Goal: Task Accomplishment & Management: Manage account settings

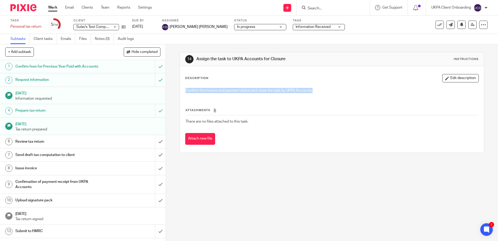
click at [83, 63] on h1 "Confirm fees for Previous Year Paid with Accounts" at bounding box center [60, 67] width 90 height 8
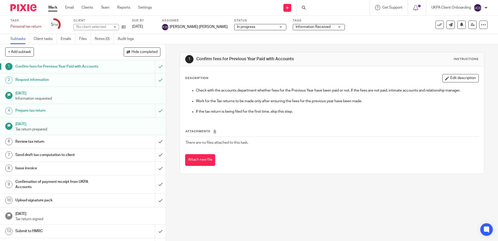
drag, startPoint x: 0, startPoint y: 0, endPoint x: 195, endPoint y: 56, distance: 203.2
click at [197, 56] on h1 "Confirm fees for Previous Year Paid with Accounts" at bounding box center [270, 58] width 147 height 5
copy h1 "Confirm fees for Previous Year Paid with Accounts"
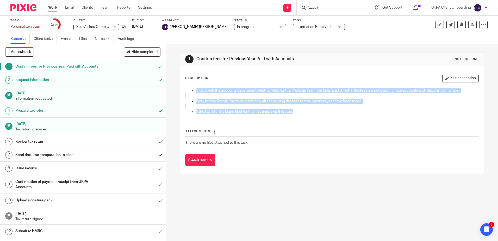
drag, startPoint x: 259, startPoint y: 109, endPoint x: 191, endPoint y: 87, distance: 71.9
click at [191, 87] on div "Check with the accounts department whether fees for the Previous Year have been…" at bounding box center [332, 101] width 298 height 33
copy div "Check with the accounts department whether fees for the Previous Year have been…"
click at [37, 111] on h1 "Prepare tax return" at bounding box center [60, 111] width 90 height 8
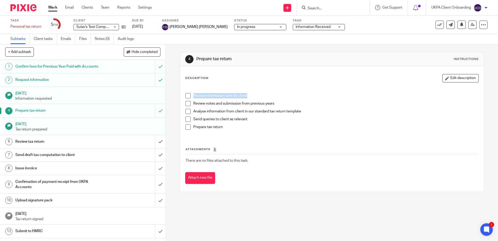
drag, startPoint x: 250, startPoint y: 95, endPoint x: 192, endPoint y: 93, distance: 58.7
click at [192, 93] on li "Review information sent by client" at bounding box center [332, 97] width 293 height 8
copy p "Review information sent by client"
drag, startPoint x: 280, startPoint y: 104, endPoint x: 192, endPoint y: 102, distance: 88.4
click at [192, 102] on li "Review notes and submission from previous years" at bounding box center [332, 105] width 293 height 8
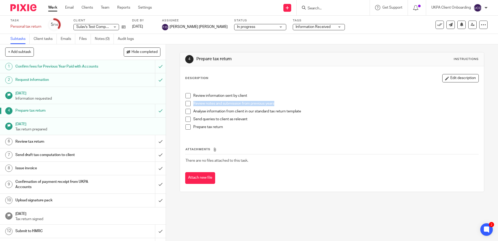
copy p "Review notes and submission from previous years"
drag, startPoint x: 302, startPoint y: 109, endPoint x: 187, endPoint y: 110, distance: 115.7
click at [187, 110] on li "Analyse information from client in our standard tax return template" at bounding box center [332, 113] width 293 height 8
copy p "Analyse information from client in our standard tax return template"
drag, startPoint x: 248, startPoint y: 121, endPoint x: 192, endPoint y: 117, distance: 56.4
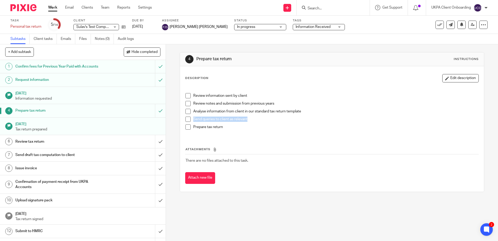
click at [192, 117] on li "Send queries to client as relevant" at bounding box center [332, 121] width 293 height 8
copy p "Send queries to client as relevant"
drag, startPoint x: 225, startPoint y: 128, endPoint x: 190, endPoint y: 126, distance: 35.2
click at [190, 126] on li "Prepare tax return" at bounding box center [332, 128] width 293 height 8
copy p "Prepare tax return"
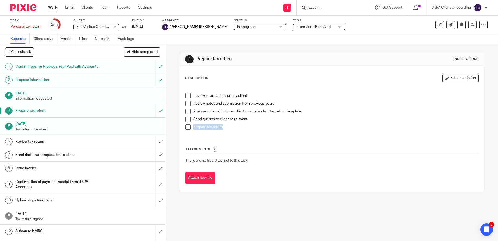
click at [46, 126] on h1 "[DATE]" at bounding box center [87, 123] width 145 height 7
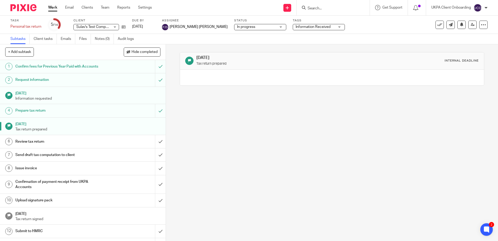
click at [28, 143] on h1 "Review tax return" at bounding box center [60, 142] width 90 height 8
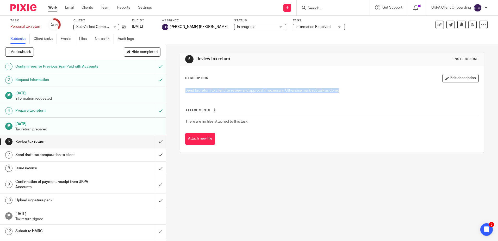
drag, startPoint x: 343, startPoint y: 90, endPoint x: 183, endPoint y: 91, distance: 160.1
click at [183, 91] on div "Send tax return to client for review and approval if necessary. Otherwise mark …" at bounding box center [332, 91] width 298 height 12
copy p "Send tax return to client for review and approval if necessary. Otherwise mark …"
click at [21, 158] on h1 "Send draft tax computation to client" at bounding box center [60, 155] width 90 height 8
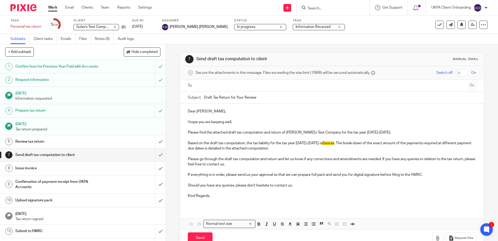
click at [76, 168] on h1 "Issue invoice" at bounding box center [60, 168] width 90 height 8
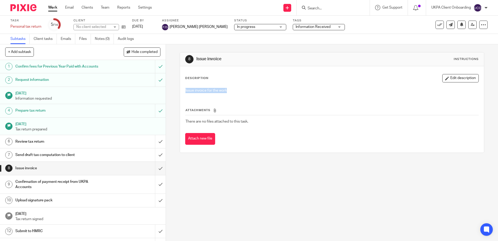
drag, startPoint x: 241, startPoint y: 92, endPoint x: 177, endPoint y: 91, distance: 64.4
click at [177, 91] on div "8 Issue invoice Instructions Description Edit description Issue invoice for the…" at bounding box center [332, 142] width 332 height 197
copy p "Issue invoice for the work"
click at [37, 186] on h1 "Confirmation of payment receipt from UKPA Accounts" at bounding box center [60, 184] width 90 height 13
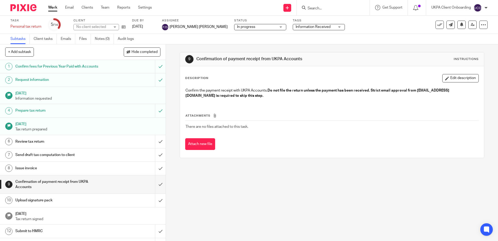
drag, startPoint x: 301, startPoint y: 60, endPoint x: 194, endPoint y: 58, distance: 106.6
click at [194, 58] on div "9 Confirmation of payment receipt from UKPA Accounts Instructions" at bounding box center [332, 59] width 294 height 8
copy h1 "Confirmation of payment receipt from UKPA Accounts"
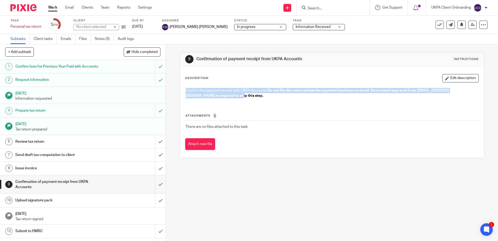
drag, startPoint x: 214, startPoint y: 96, endPoint x: 182, endPoint y: 89, distance: 32.9
click at [183, 89] on div "Confirm the payment receipt with UKPA Accounts. Do not file the return unless t…" at bounding box center [332, 93] width 298 height 17
copy p "Confirm the payment receipt with UKPA Accounts. Do not file the return unless t…"
click at [29, 197] on h1 "Upload signature pack" at bounding box center [60, 200] width 90 height 8
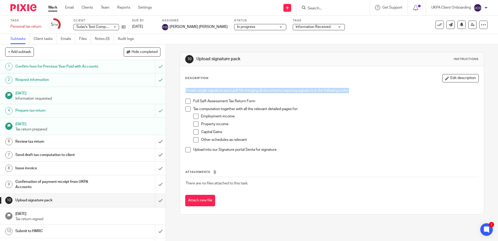
drag, startPoint x: 351, startPoint y: 90, endPoint x: 179, endPoint y: 89, distance: 171.5
click at [180, 89] on div "Description Edit description Create single signature pack pdf file merging all …" at bounding box center [332, 140] width 304 height 148
copy p "Create single signature pack pdf file merging all documents requiring signature…"
drag, startPoint x: 262, startPoint y: 102, endPoint x: 192, endPoint y: 99, distance: 69.4
click at [193, 99] on p "Full Self-Assessment Tax Return Form" at bounding box center [335, 101] width 285 height 5
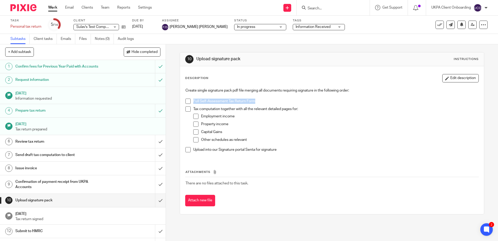
copy p "Full Self-Assessment Tax Return Form"
drag, startPoint x: 304, startPoint y: 109, endPoint x: 192, endPoint y: 109, distance: 111.8
click at [193, 109] on p "Tax computation together with all the relevant detailed pages for:" at bounding box center [335, 108] width 285 height 5
copy p "Tax computation together with all the relevant detailed pages for:"
drag, startPoint x: 241, startPoint y: 117, endPoint x: 196, endPoint y: 115, distance: 45.4
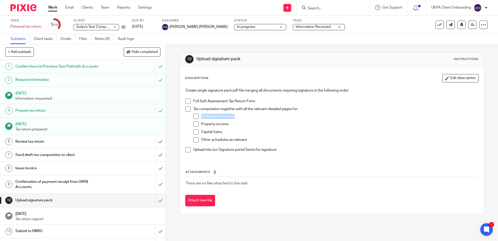
click at [196, 115] on li "Employment income" at bounding box center [335, 118] width 285 height 8
copy p "Employment income"
drag, startPoint x: 228, startPoint y: 123, endPoint x: 192, endPoint y: 123, distance: 36.0
click at [199, 123] on li "Property income" at bounding box center [335, 125] width 285 height 8
copy p "Property income"
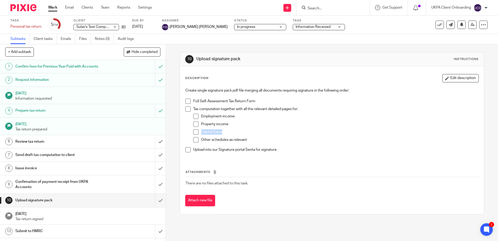
drag, startPoint x: 223, startPoint y: 132, endPoint x: 200, endPoint y: 132, distance: 23.5
click at [201, 132] on p "Capital Gains" at bounding box center [339, 131] width 277 height 5
copy p "Capital Gains"
click at [252, 139] on p "Other schedules as relevant" at bounding box center [339, 139] width 277 height 5
drag, startPoint x: 252, startPoint y: 139, endPoint x: 202, endPoint y: 138, distance: 50.6
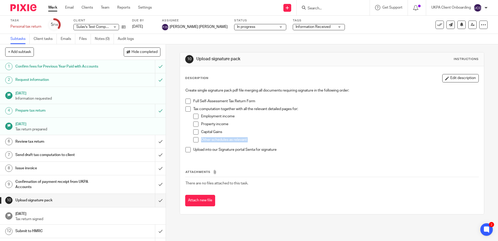
click at [202, 138] on p "Other schedules as relevant" at bounding box center [339, 139] width 277 height 5
copy ul "Other schedules as relevant"
drag, startPoint x: 281, startPoint y: 150, endPoint x: 186, endPoint y: 150, distance: 95.1
click at [186, 150] on li "Upload into our Signature portal Senta for signature" at bounding box center [332, 151] width 293 height 8
copy p "Upload into our Signature portal Senta for signature"
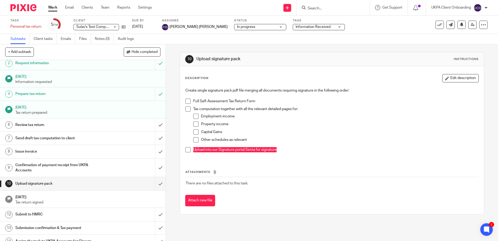
scroll to position [24, 0]
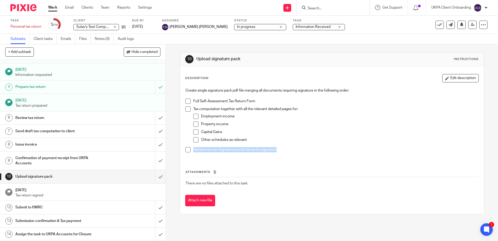
click at [55, 188] on h1 "[DATE]" at bounding box center [87, 189] width 145 height 7
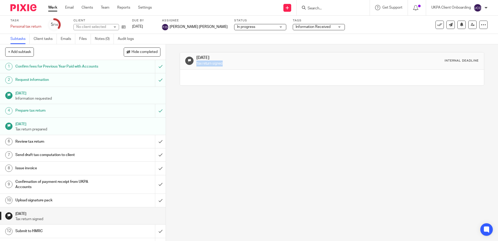
drag, startPoint x: 209, startPoint y: 62, endPoint x: 195, endPoint y: 63, distance: 13.3
click at [197, 63] on p "Tax return signed" at bounding box center [270, 63] width 147 height 6
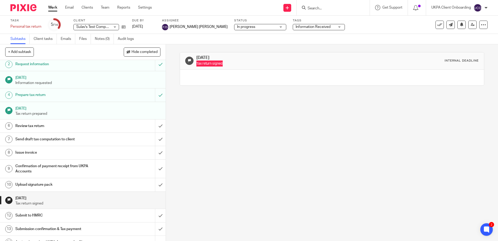
scroll to position [24, 0]
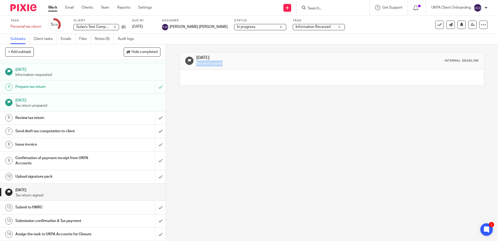
click at [38, 203] on link "12 Submit to HMRC" at bounding box center [77, 207] width 155 height 13
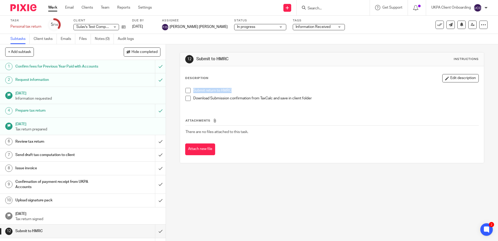
drag, startPoint x: 245, startPoint y: 90, endPoint x: 189, endPoint y: 89, distance: 56.6
click at [189, 89] on li "Submit return to HMRC" at bounding box center [332, 92] width 293 height 8
copy p "Submit return to HMRC"
drag, startPoint x: 315, startPoint y: 99, endPoint x: 188, endPoint y: 98, distance: 127.5
click at [188, 98] on li "Download Submission confirmation from TaxCalc and save in client folder" at bounding box center [332, 100] width 293 height 8
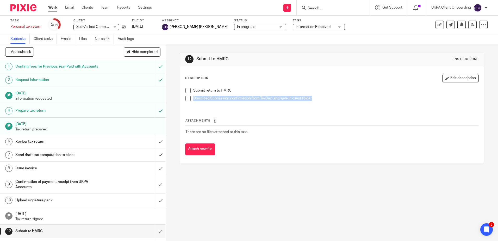
copy p "Download Submission confirmation from TaxCalc and save in client folder"
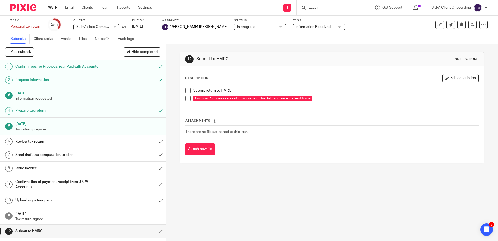
scroll to position [24, 0]
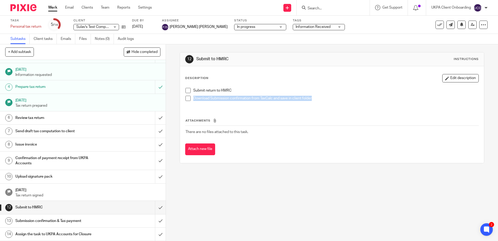
click at [31, 223] on h1 "Submission confirmation & Tax payment" at bounding box center [60, 221] width 90 height 8
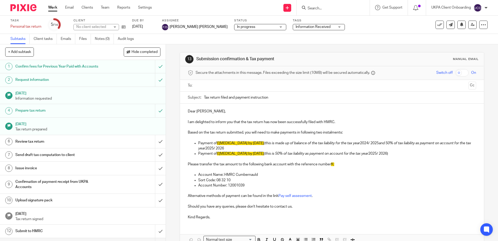
click at [275, 98] on input "Tax return filed and payment instruction" at bounding box center [340, 97] width 272 height 12
click at [220, 135] on p "Based on the tax return submitted, you will need to make payments in following …" at bounding box center [332, 132] width 288 height 5
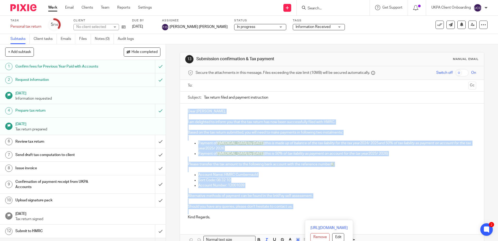
copy div "Dear Sulav, I am delighted to inform you that the tax return has now been succe…"
drag, startPoint x: 280, startPoint y: 58, endPoint x: 192, endPoint y: 61, distance: 88.4
click at [192, 61] on div "13 Submission confirmation & Tax payment Manual email" at bounding box center [332, 59] width 294 height 8
copy div "Submission confirmation & Tax payment"
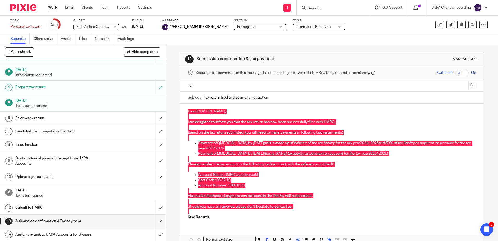
scroll to position [24, 0]
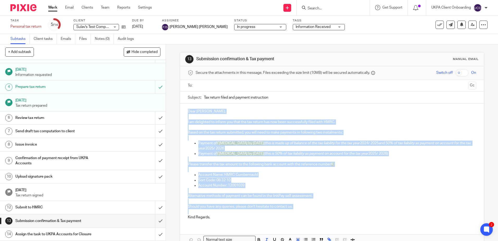
click at [30, 232] on h1 "Assign the task to UKPA Accounts for Closure" at bounding box center [60, 234] width 90 height 8
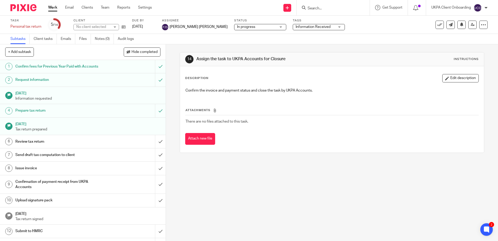
drag, startPoint x: 289, startPoint y: 58, endPoint x: 194, endPoint y: 57, distance: 95.7
click at [194, 57] on div "14 Assign the task to UKPA Accounts for Closure Instructions" at bounding box center [332, 59] width 294 height 8
copy h1 "Assign the task to UKPA Accounts for Closure"
drag, startPoint x: 319, startPoint y: 91, endPoint x: 183, endPoint y: 90, distance: 136.3
click at [183, 90] on div "Confirm the invoice and payment status and close the task by UKPA Accounts." at bounding box center [332, 91] width 298 height 12
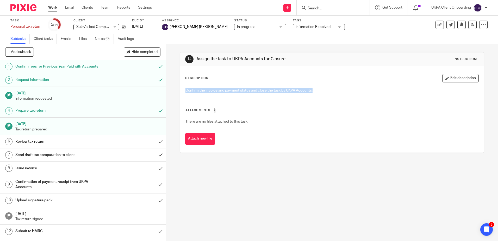
copy p "Confirm the invoice and payment status and close the task by UKPA Accounts."
drag, startPoint x: 284, startPoint y: 56, endPoint x: 196, endPoint y: 54, distance: 88.4
click at [196, 54] on div "14 Assign the task to UKPA Accounts for Closure Instructions" at bounding box center [332, 59] width 304 height 14
copy h1 "Assign the task to UKPA Accounts for Closure"
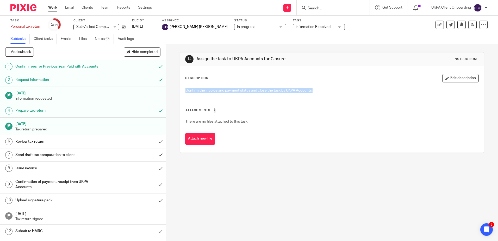
drag, startPoint x: 314, startPoint y: 92, endPoint x: 183, endPoint y: 91, distance: 131.1
click at [183, 91] on div "Confirm the invoice and payment status and close the task by UKPA Accounts." at bounding box center [332, 91] width 298 height 12
copy p "Confirm the invoice and payment status and close the task by UKPA Accounts."
drag, startPoint x: 287, startPoint y: 60, endPoint x: 196, endPoint y: 60, distance: 90.7
click at [197, 60] on h1 "Assign the task to UKPA Accounts for Closure" at bounding box center [270, 58] width 147 height 5
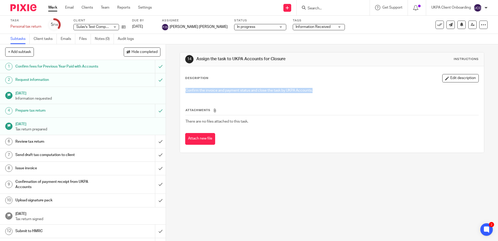
copy h1 "Assign the task to UKPA Accounts for Closure"
drag, startPoint x: 316, startPoint y: 91, endPoint x: 185, endPoint y: 90, distance: 131.4
click at [186, 90] on p "Confirm the invoice and payment status and close the task by UKPA Accounts." at bounding box center [332, 90] width 293 height 5
copy p "Confirm the invoice and payment status and close the task by UKPA Accounts."
click at [81, 109] on h1 "Prepare tax return" at bounding box center [60, 111] width 90 height 8
